Goal: Transaction & Acquisition: Purchase product/service

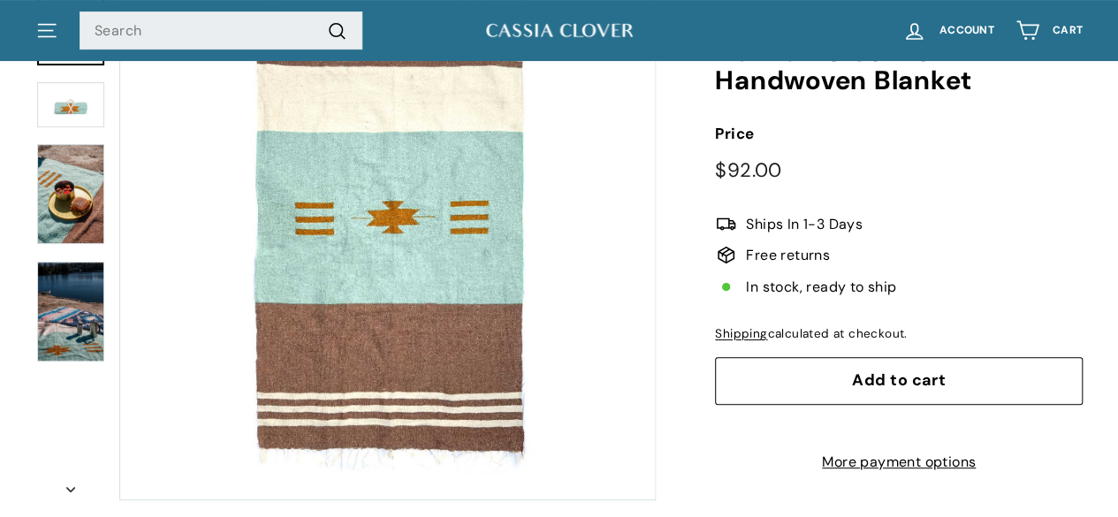
scroll to position [163, 0]
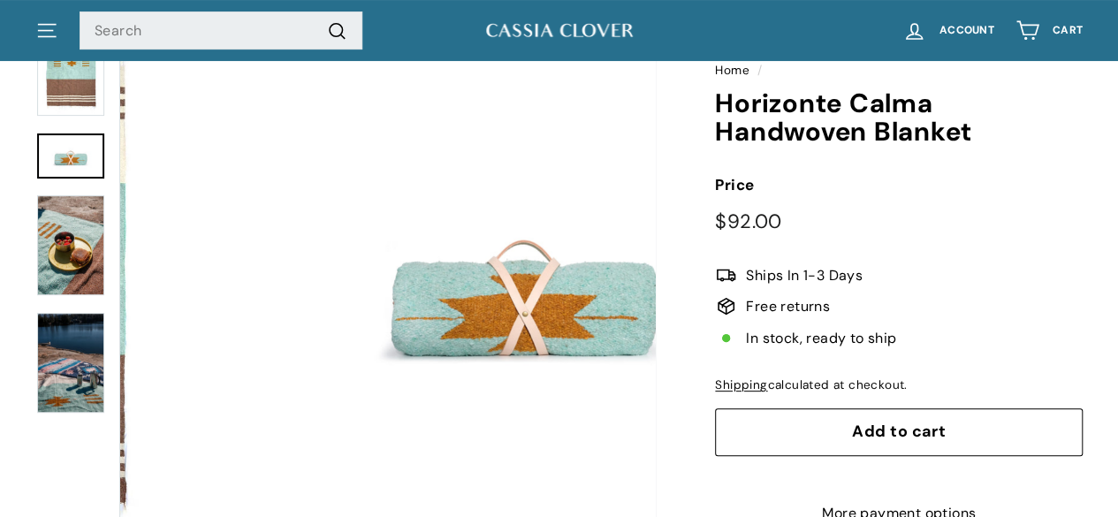
click at [56, 179] on img at bounding box center [70, 155] width 67 height 45
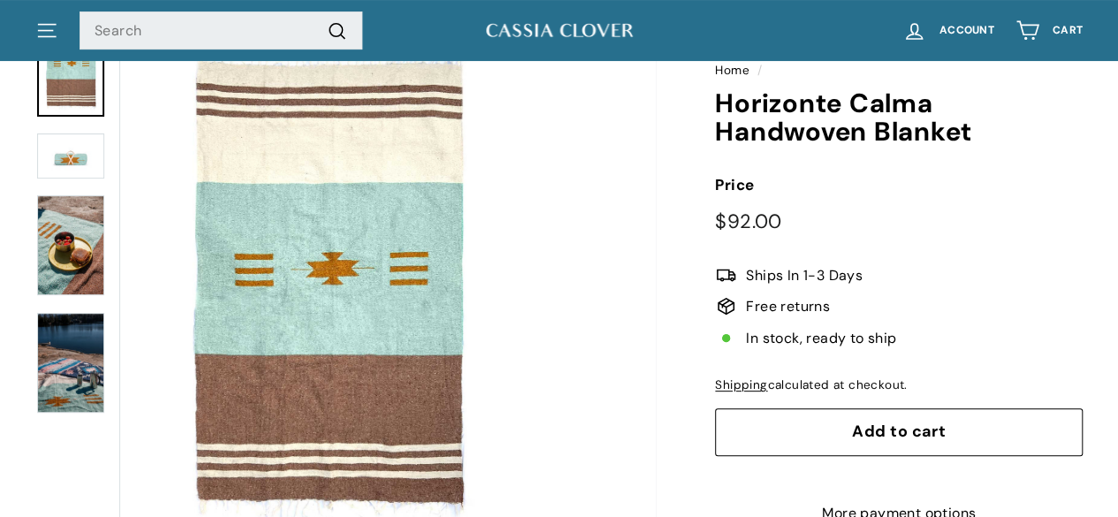
click at [60, 102] on img at bounding box center [70, 66] width 67 height 100
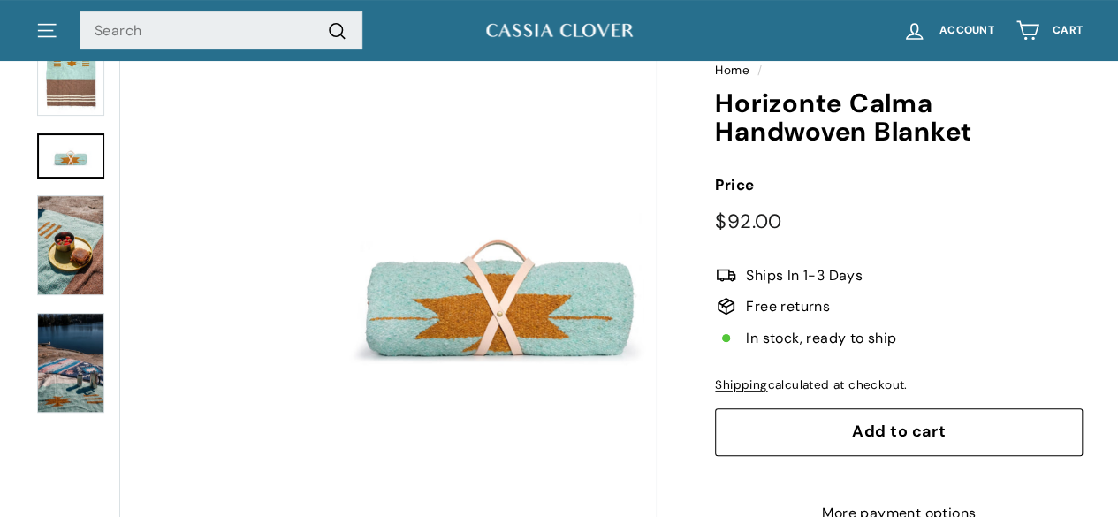
click at [80, 174] on img at bounding box center [70, 155] width 67 height 45
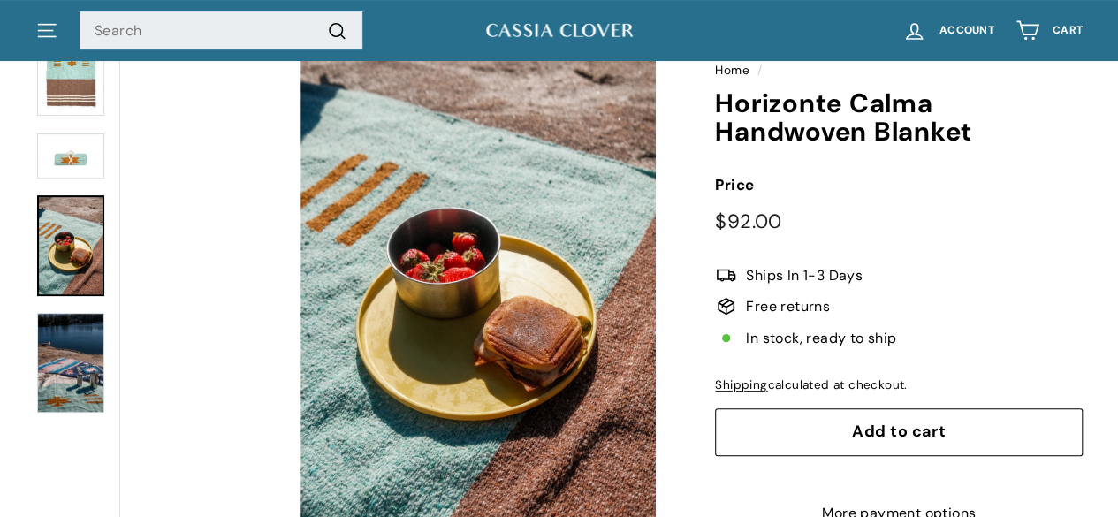
click at [80, 232] on img at bounding box center [70, 244] width 67 height 100
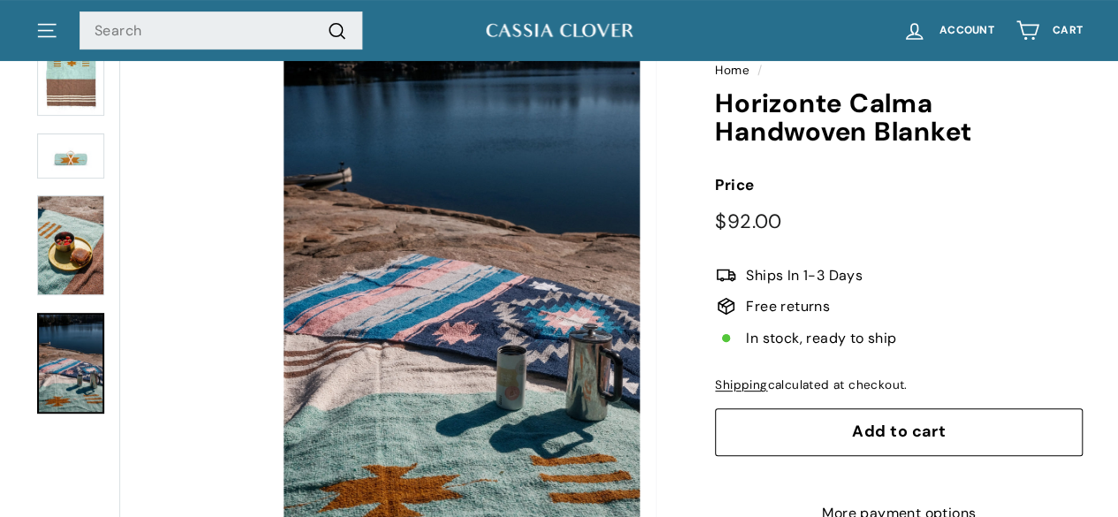
click at [80, 367] on img at bounding box center [70, 362] width 67 height 100
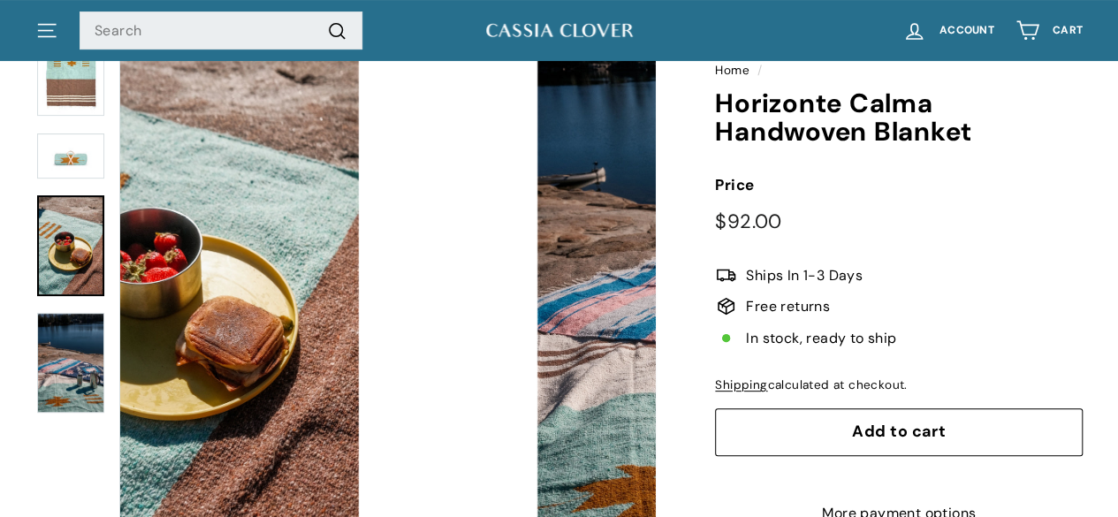
click at [75, 267] on img at bounding box center [70, 244] width 67 height 100
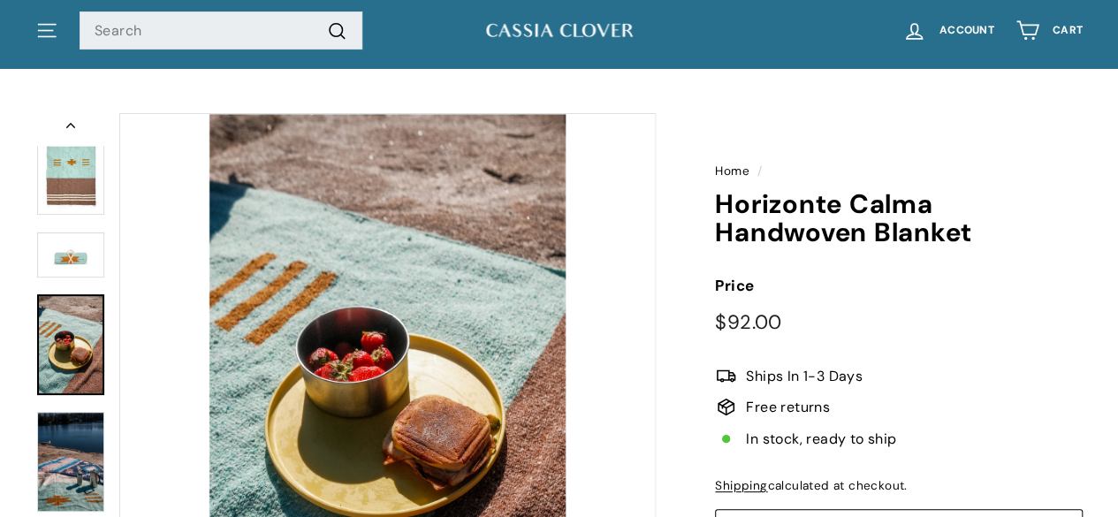
scroll to position [61, 0]
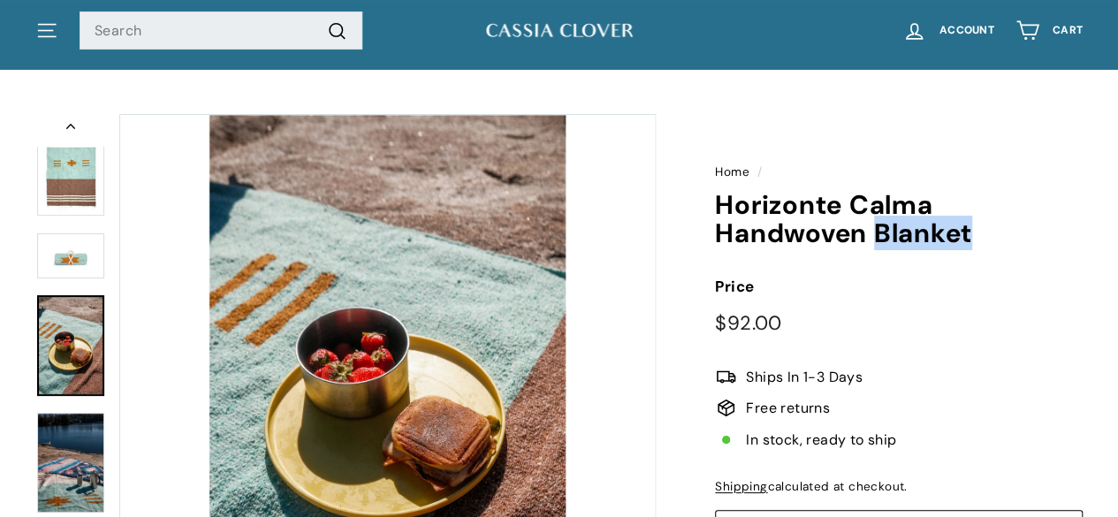
drag, startPoint x: 878, startPoint y: 236, endPoint x: 1011, endPoint y: 234, distance: 133.5
click at [1011, 234] on h1 "Horizonte Calma Handwoven Blanket" at bounding box center [899, 219] width 368 height 57
copy h1 "Blanket"
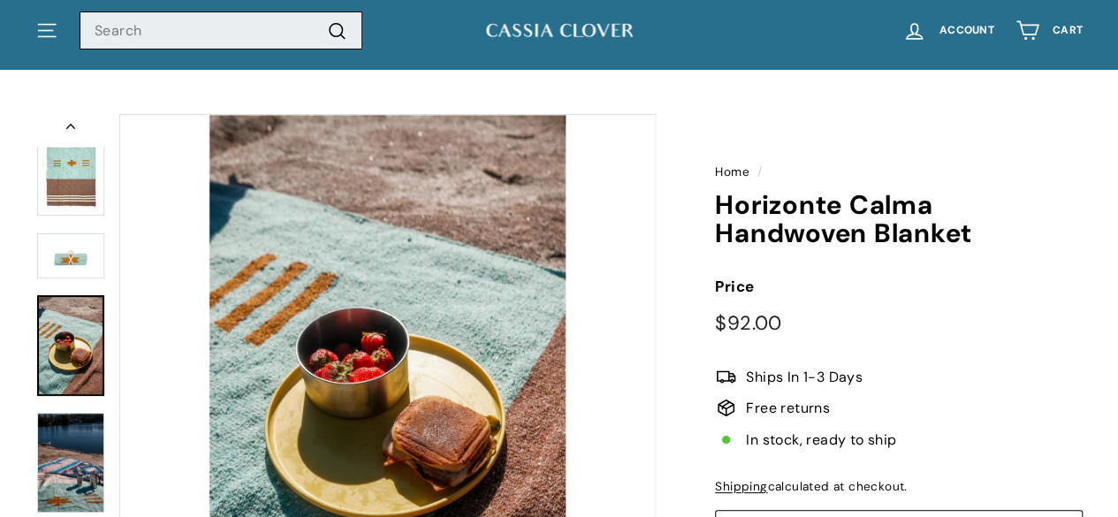
click at [150, 27] on input "Search" at bounding box center [221, 30] width 283 height 39
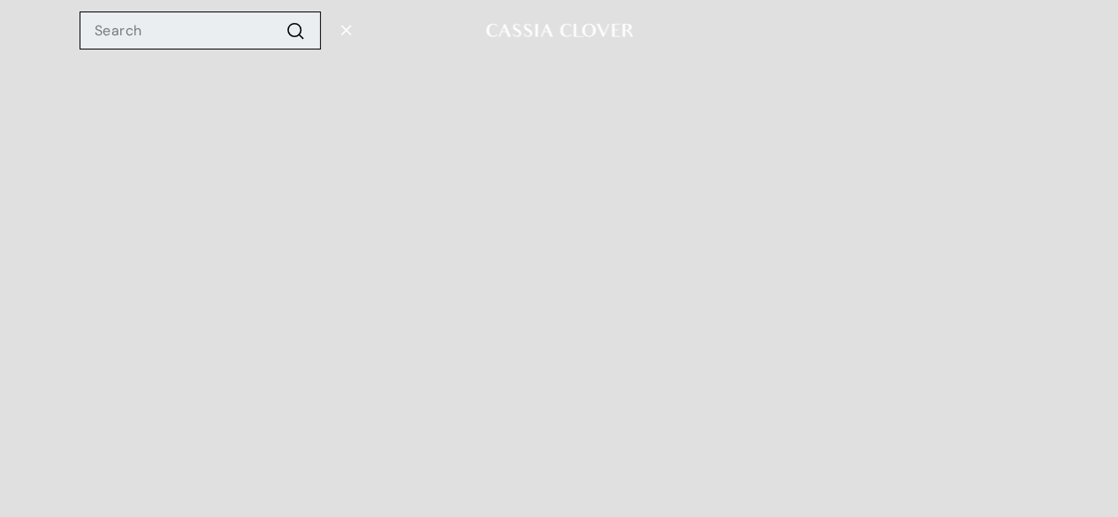
paste input "Blanket"
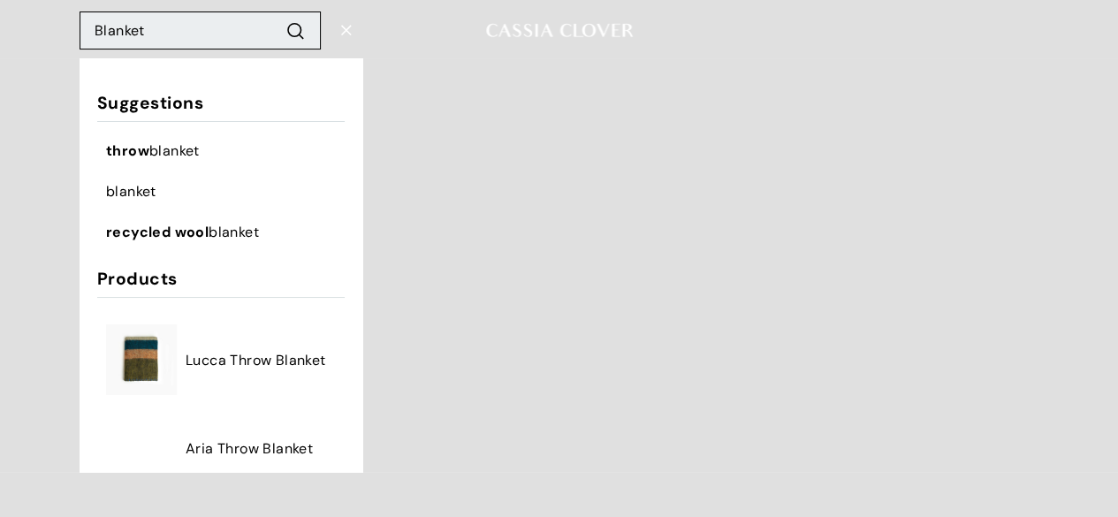
type input "Blanket"
click at [279, 18] on button ".cls-1{fill:none;stroke:#000;stroke-miterlimit:10;stroke-width:2px} Search" at bounding box center [295, 30] width 33 height 25
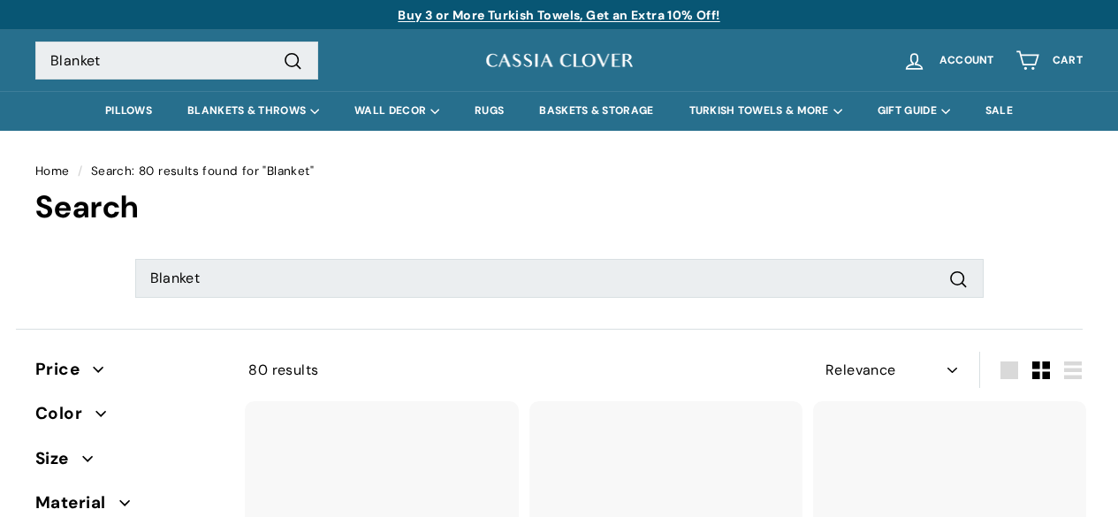
select select "relevance"
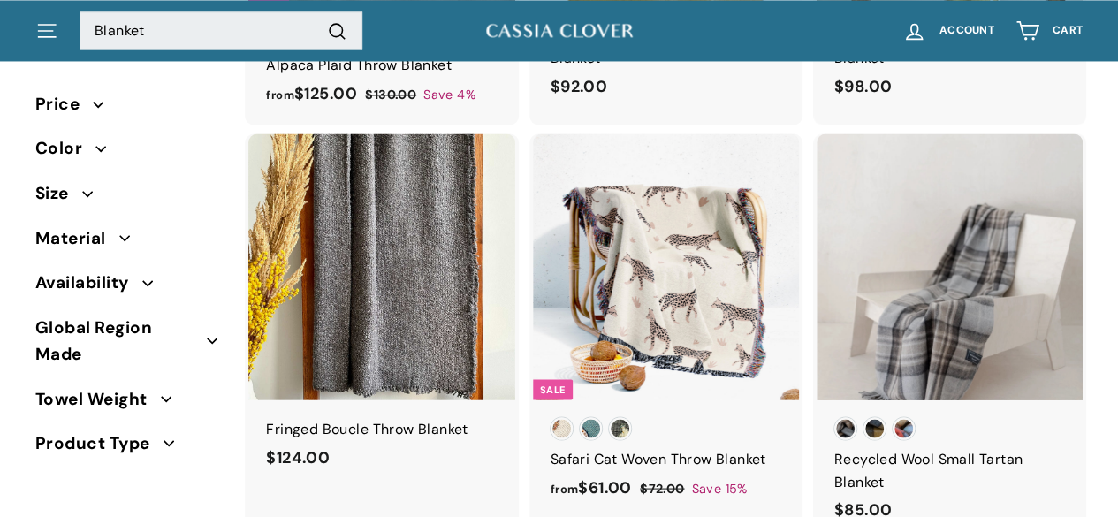
scroll to position [1267, 0]
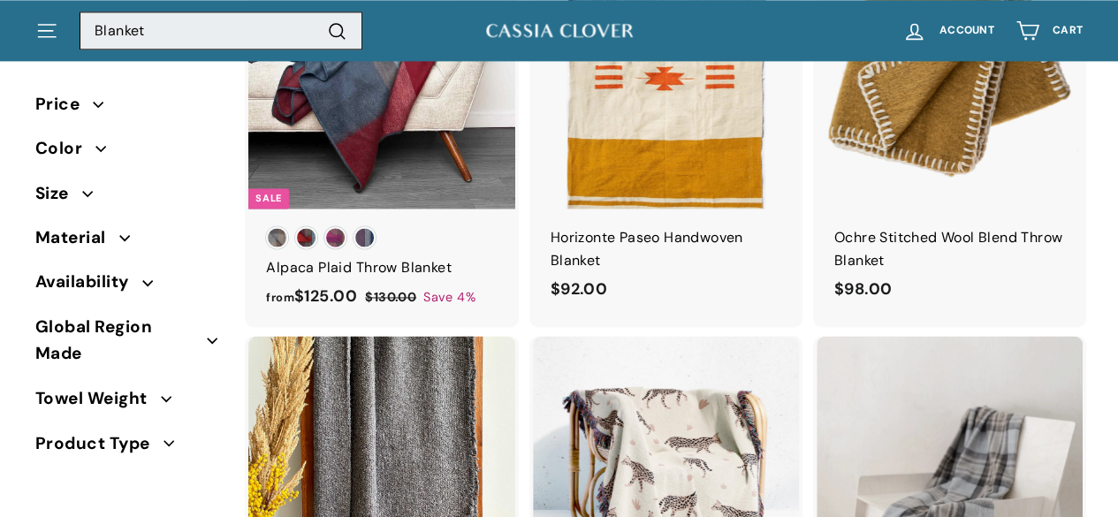
click at [94, 27] on input "Blanket" at bounding box center [221, 30] width 283 height 39
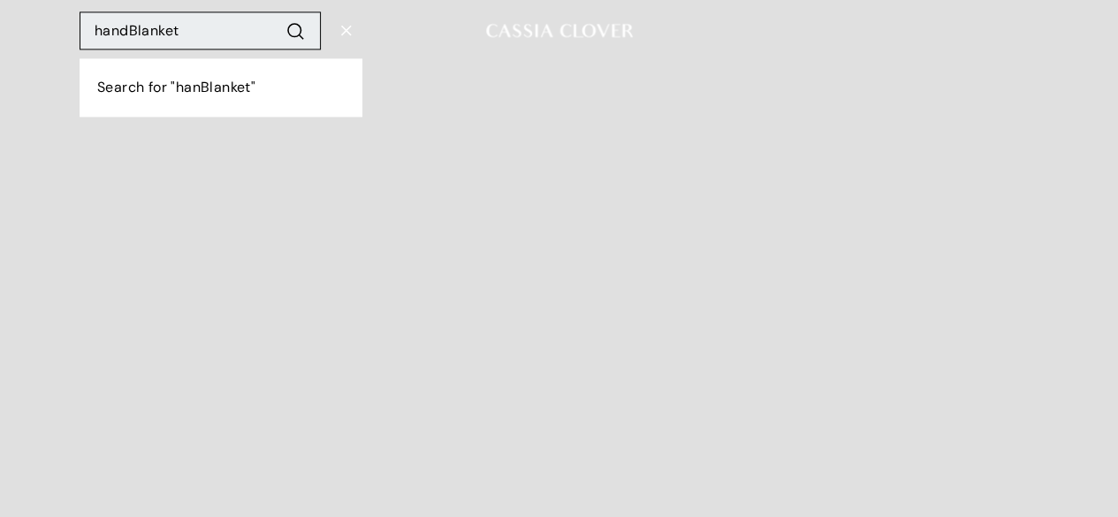
click at [198, 39] on input "handBlanket" at bounding box center [200, 30] width 241 height 39
paste input "Handwoven b"
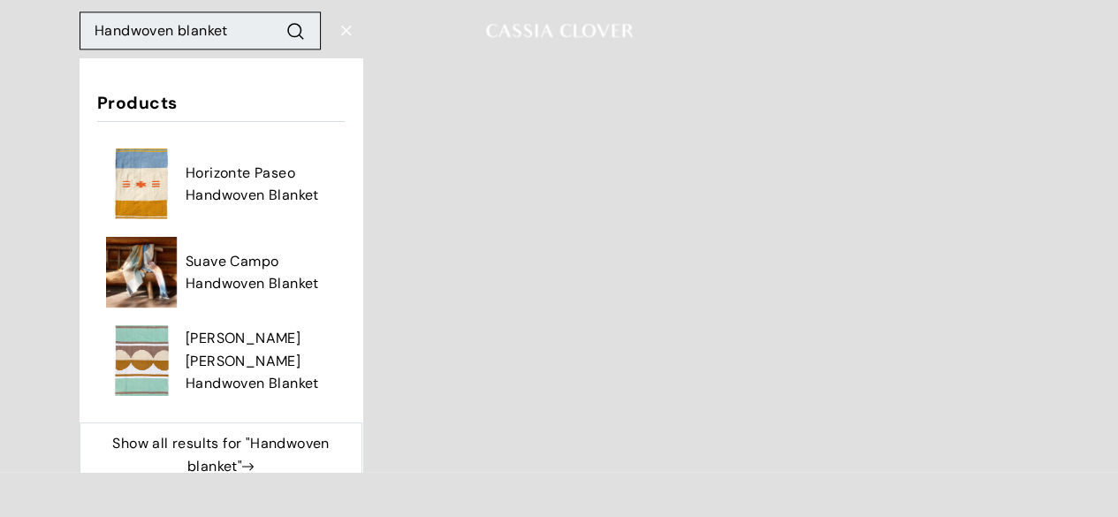
type input "Handwoven blanket"
click at [279, 18] on button ".cls-1{fill:none;stroke:#000;stroke-miterlimit:10;stroke-width:2px} Search" at bounding box center [295, 30] width 33 height 25
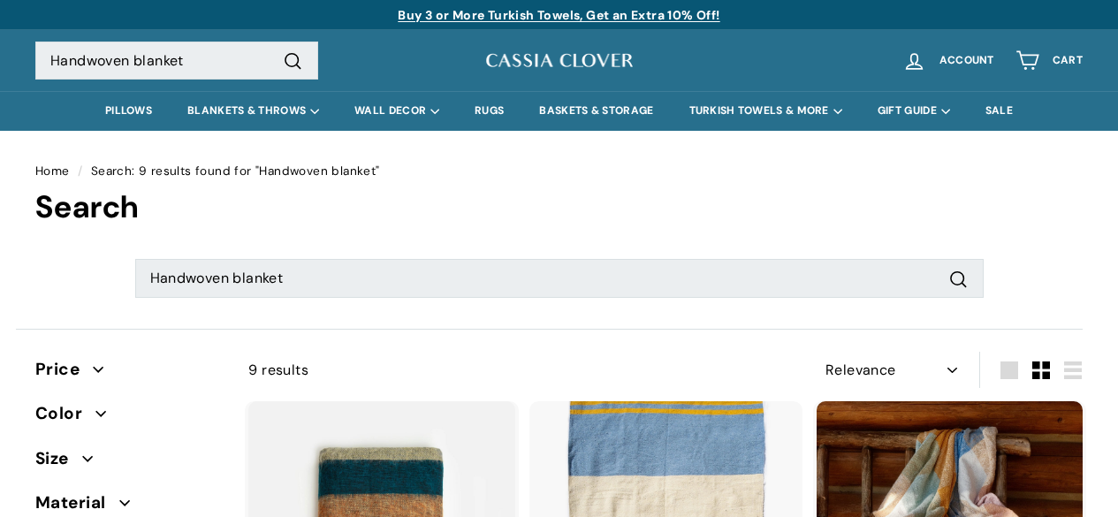
select select "relevance"
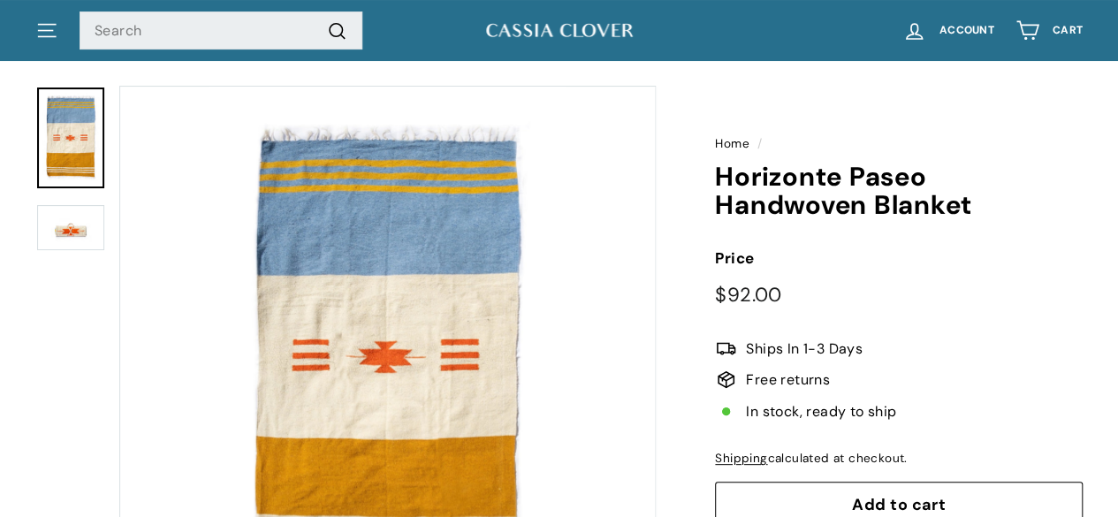
scroll to position [107, 0]
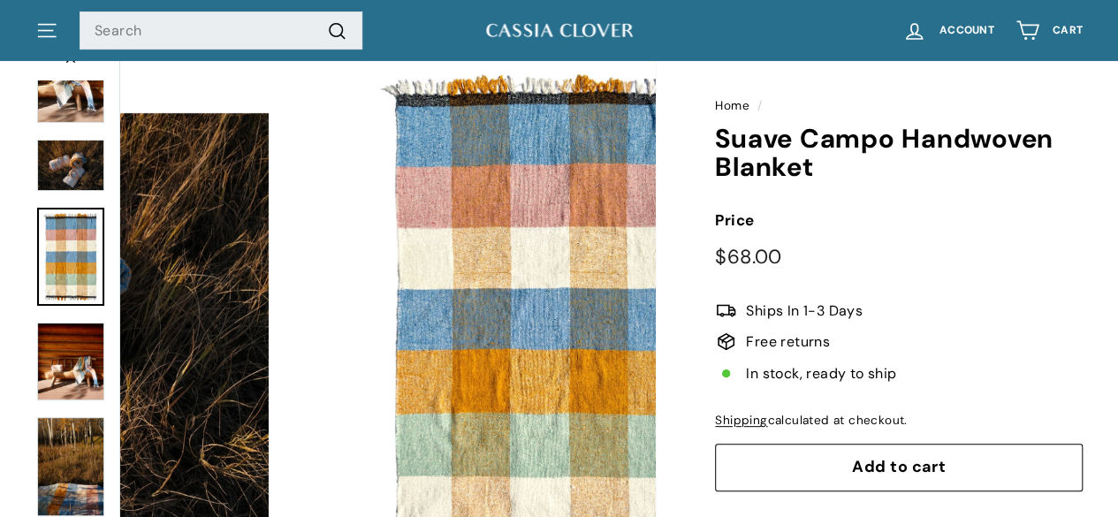
scroll to position [72, 0]
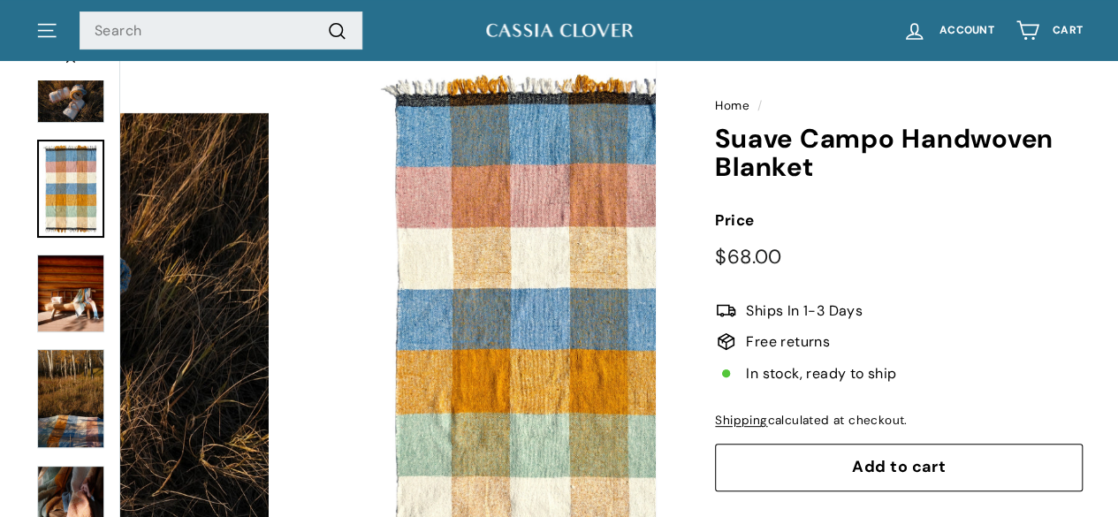
click at [72, 264] on div at bounding box center [70, 316] width 71 height 537
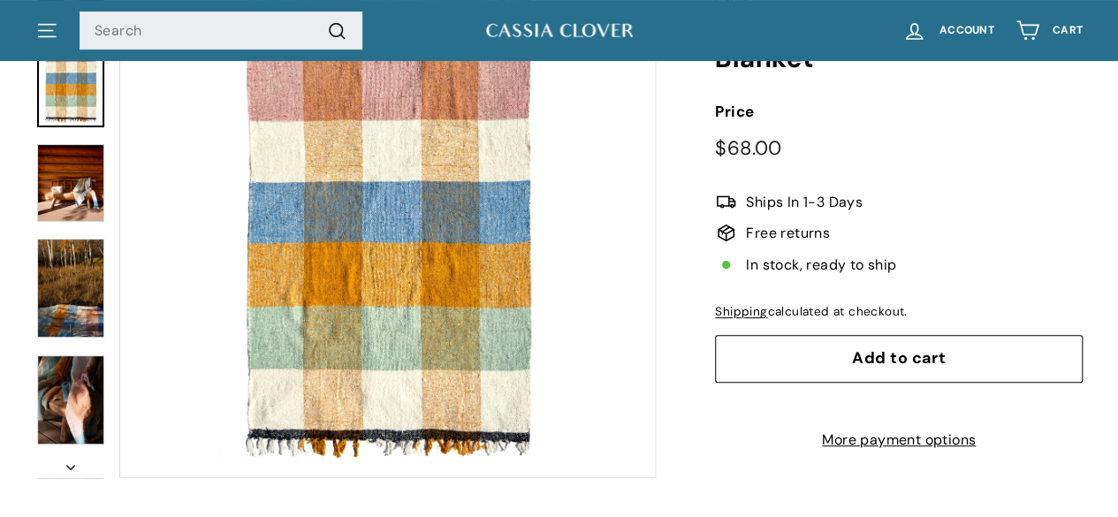
scroll to position [235, 0]
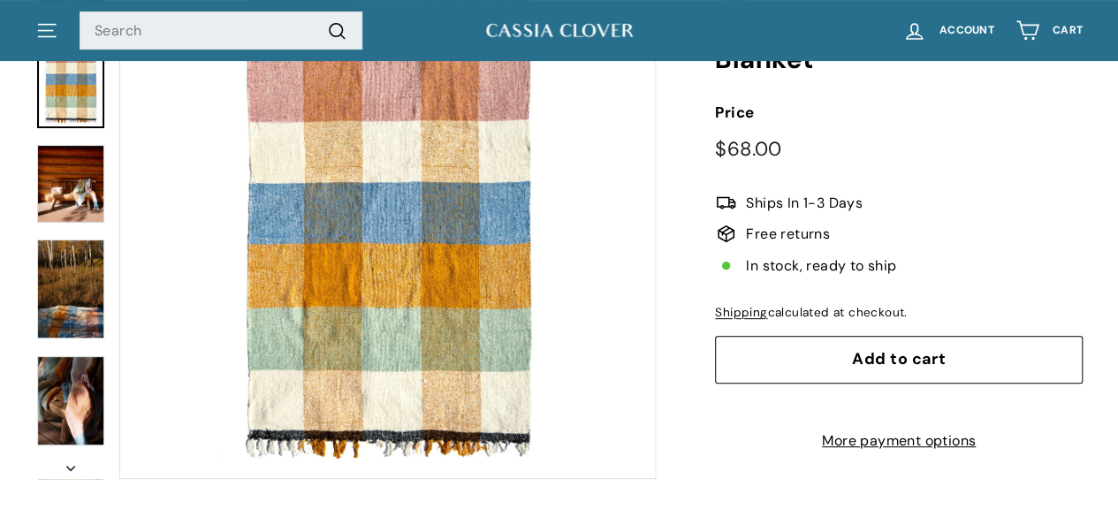
click at [70, 471] on icon "icon-chevron" at bounding box center [70, 468] width 9 height 5
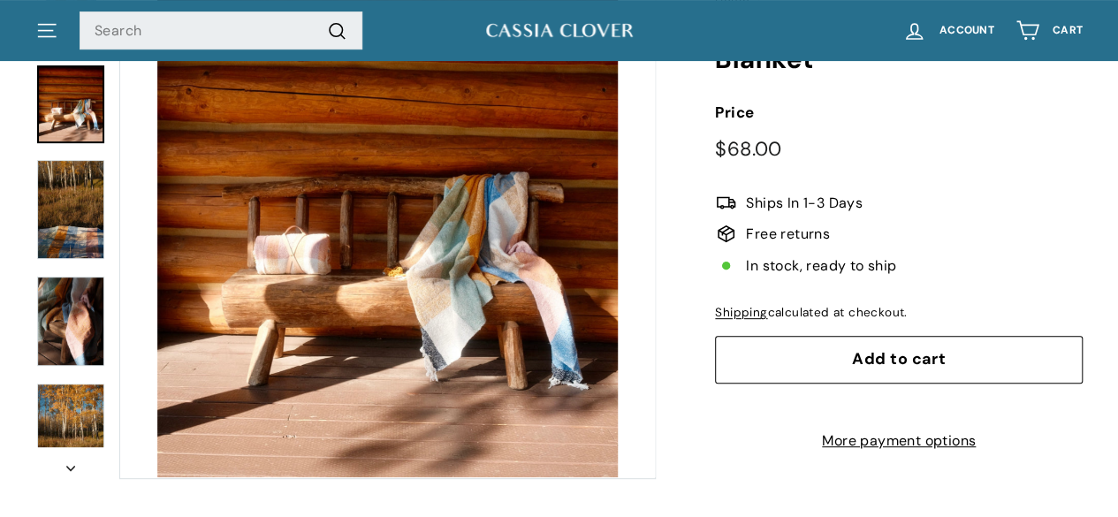
scroll to position [0, 0]
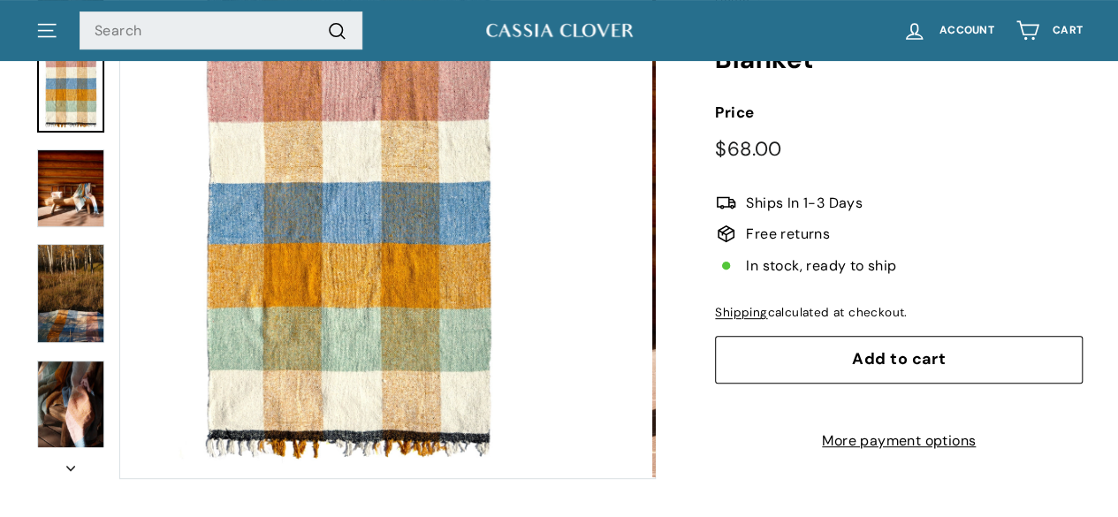
click at [85, 162] on div at bounding box center [70, 210] width 71 height 537
